Goal: Find specific page/section: Find specific page/section

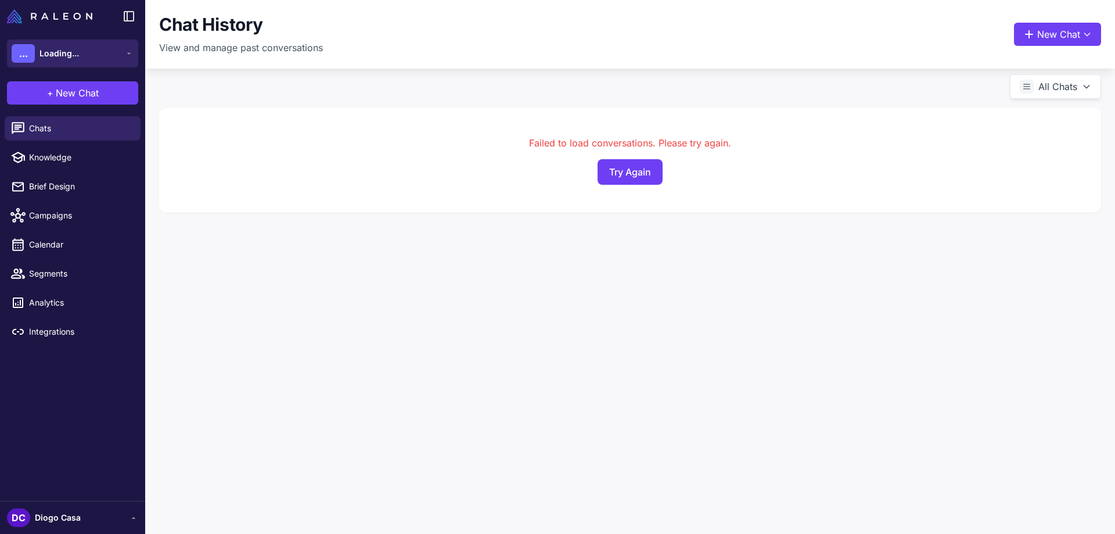
click at [42, 44] on button "... Loading..." at bounding box center [72, 53] width 131 height 28
click at [644, 167] on button "Try Again" at bounding box center [630, 172] width 65 height 26
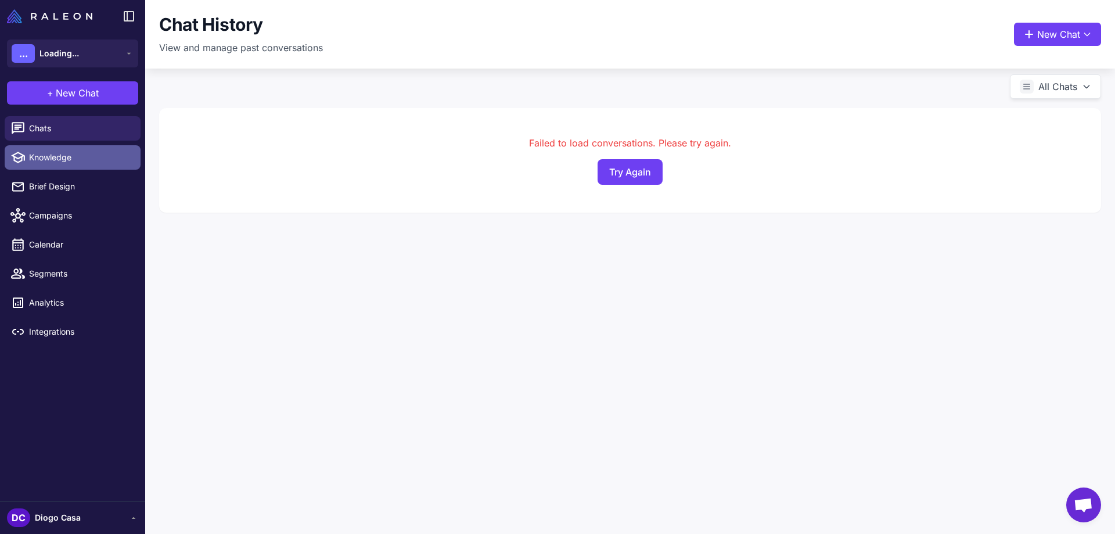
click at [51, 156] on span "Knowledge" at bounding box center [80, 157] width 102 height 13
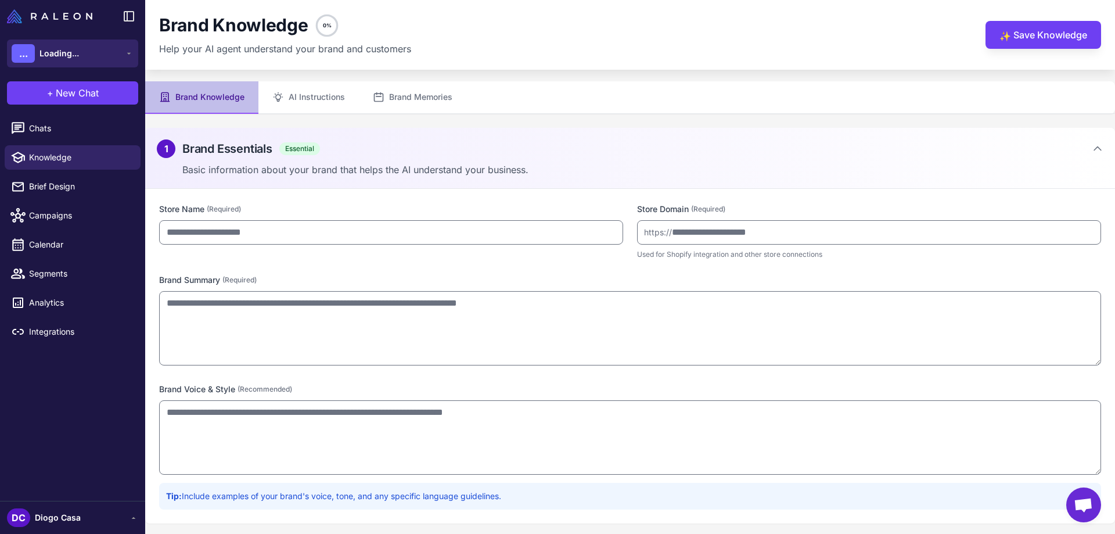
click at [66, 59] on span "Loading..." at bounding box center [58, 53] width 39 height 13
